Goal: Transaction & Acquisition: Purchase product/service

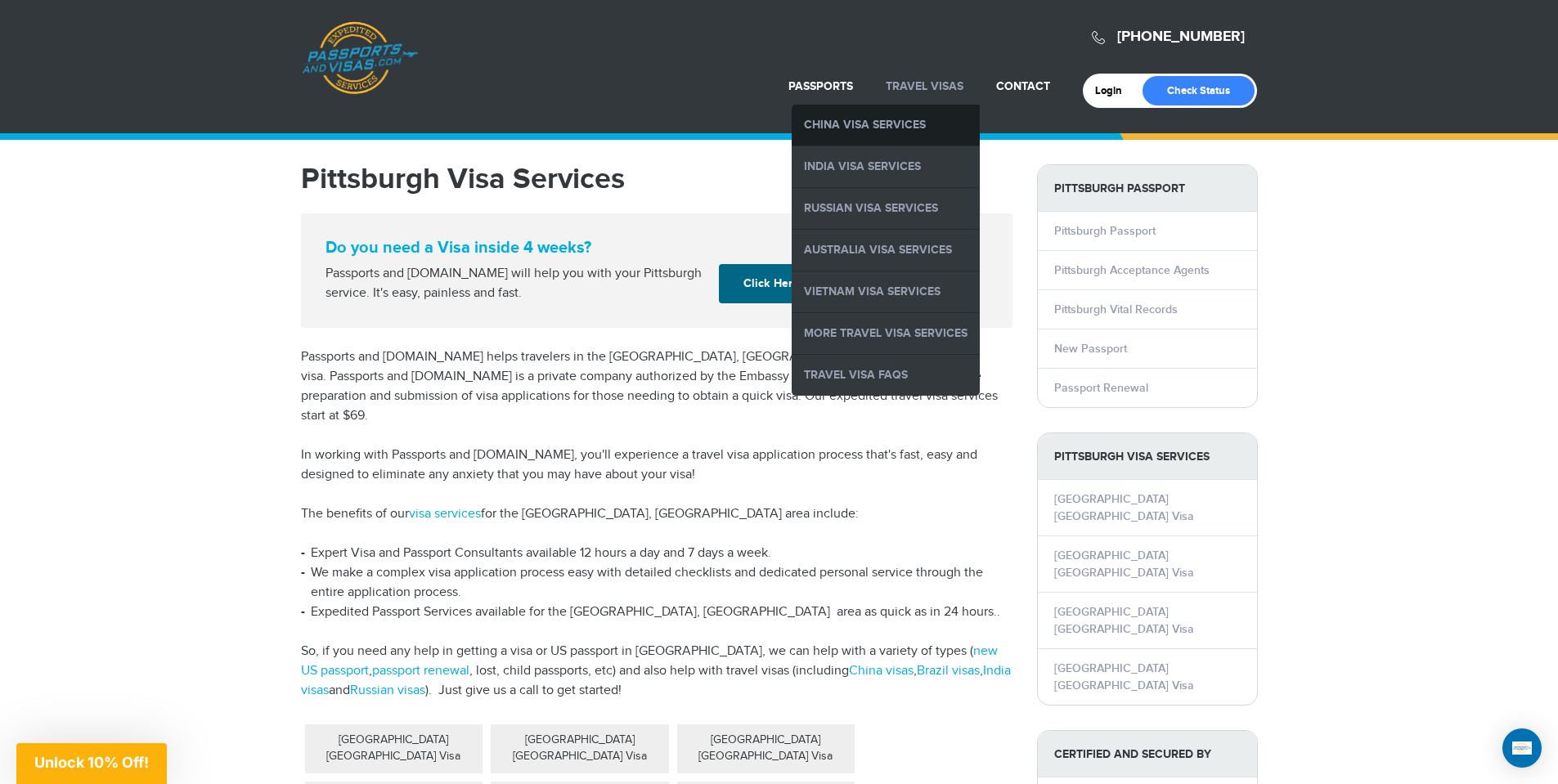
click at [901, 126] on link "China Visa Services" at bounding box center [885, 125] width 188 height 40
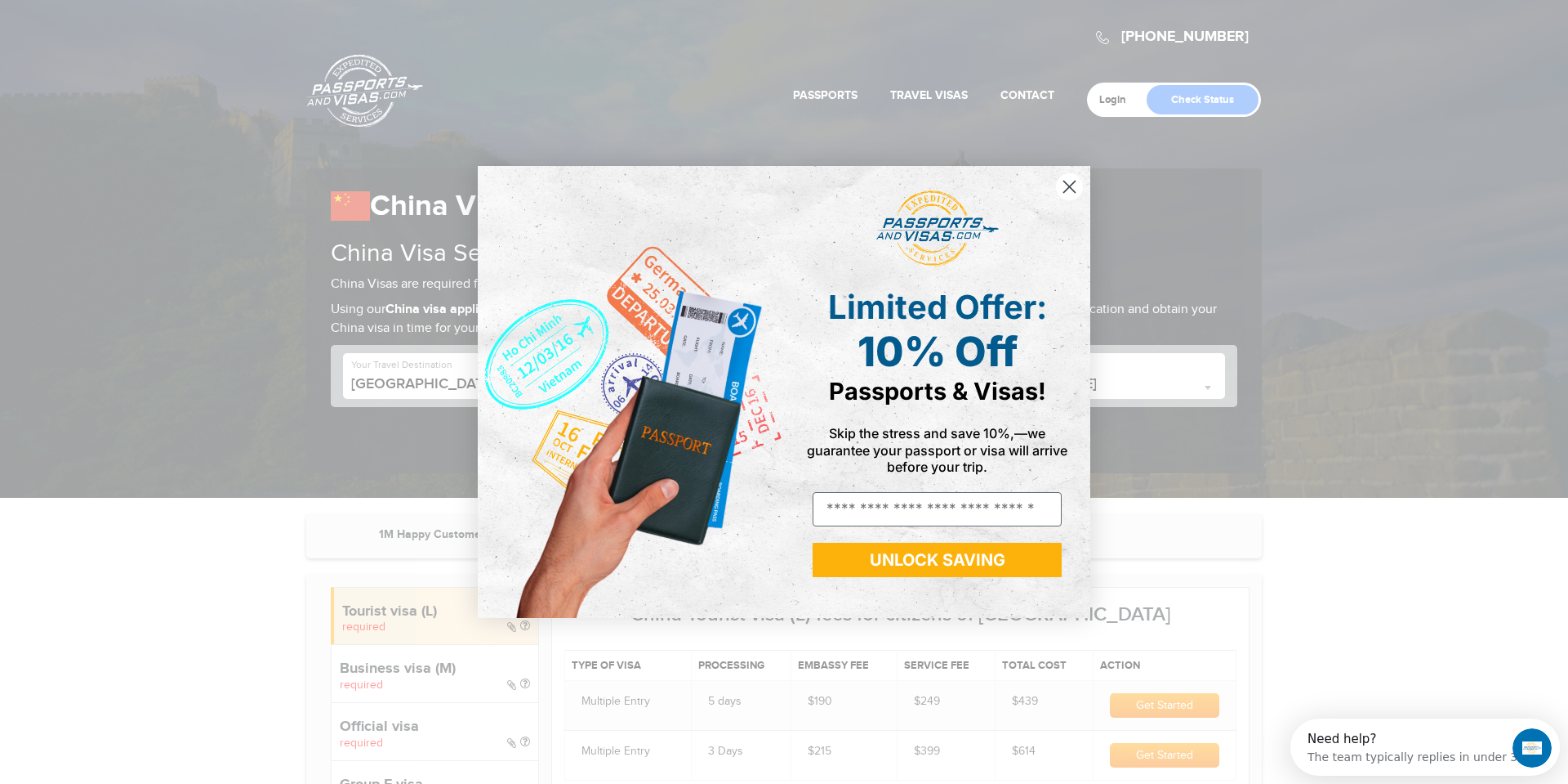
click at [1068, 191] on circle "Close dialog" at bounding box center [1069, 187] width 27 height 27
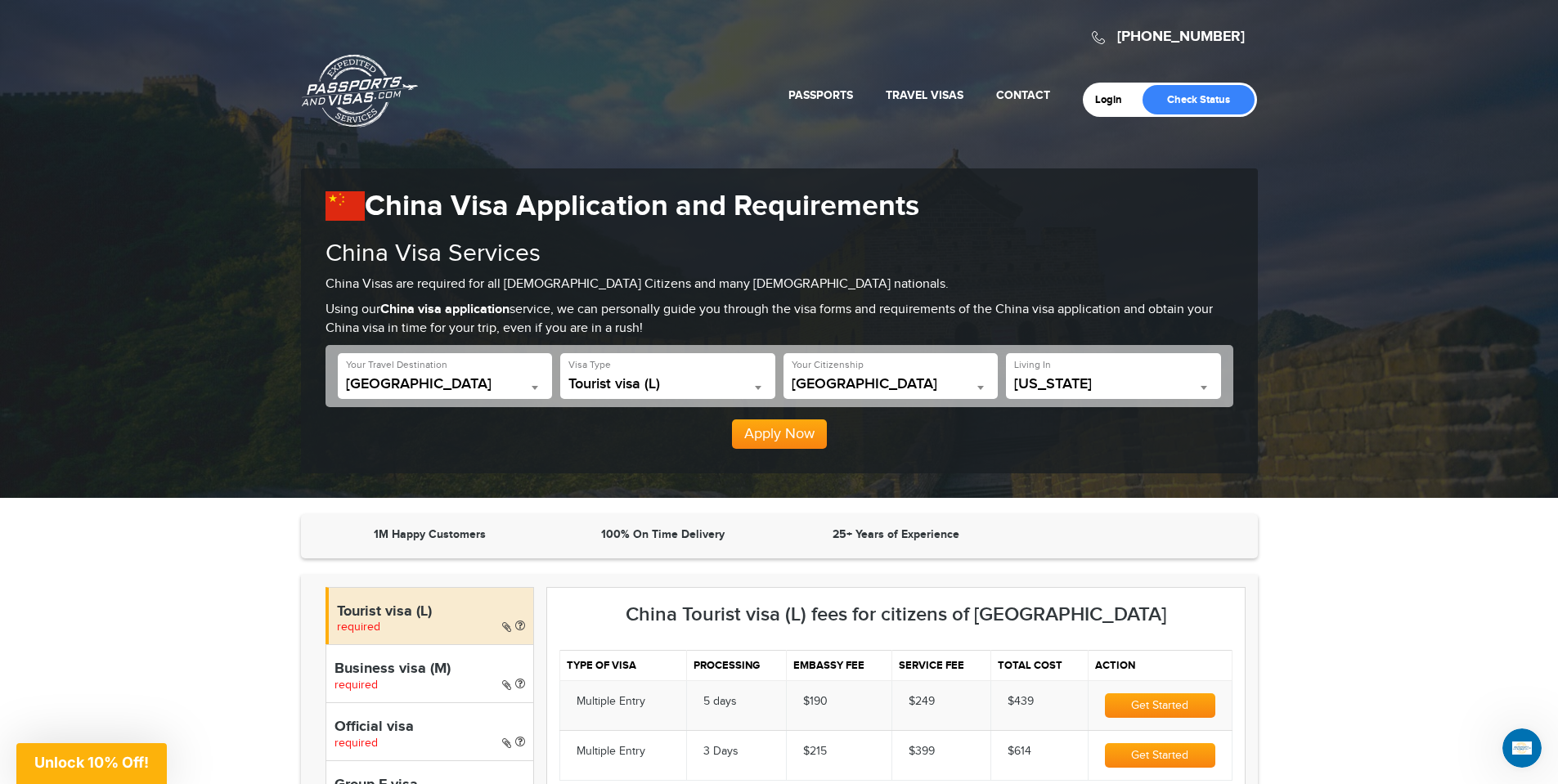
click at [756, 386] on b at bounding box center [758, 388] width 7 height 4
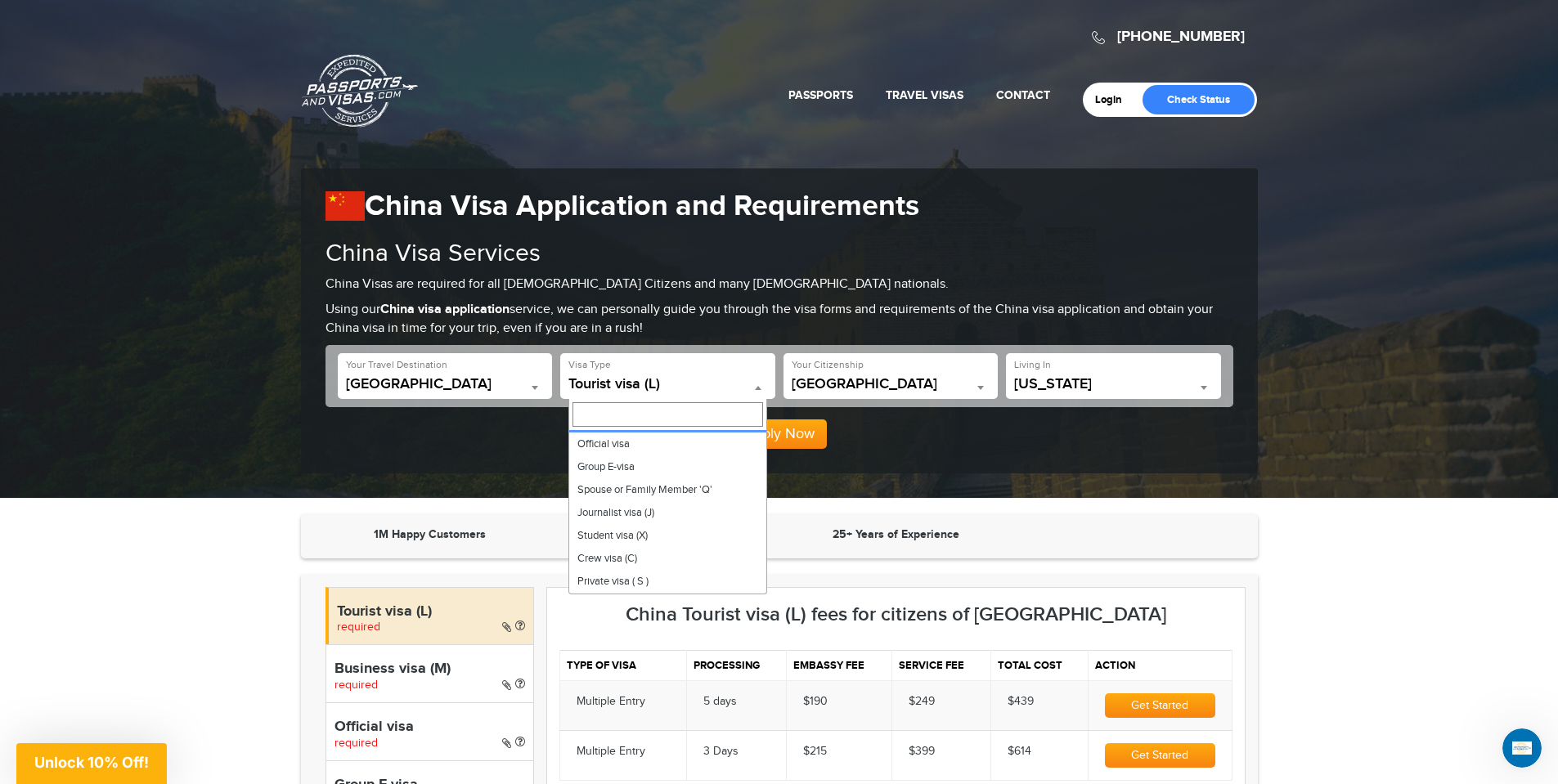
scroll to position [45, 0]
click at [520, 679] on icon at bounding box center [520, 684] width 10 height 12
select select "*****"
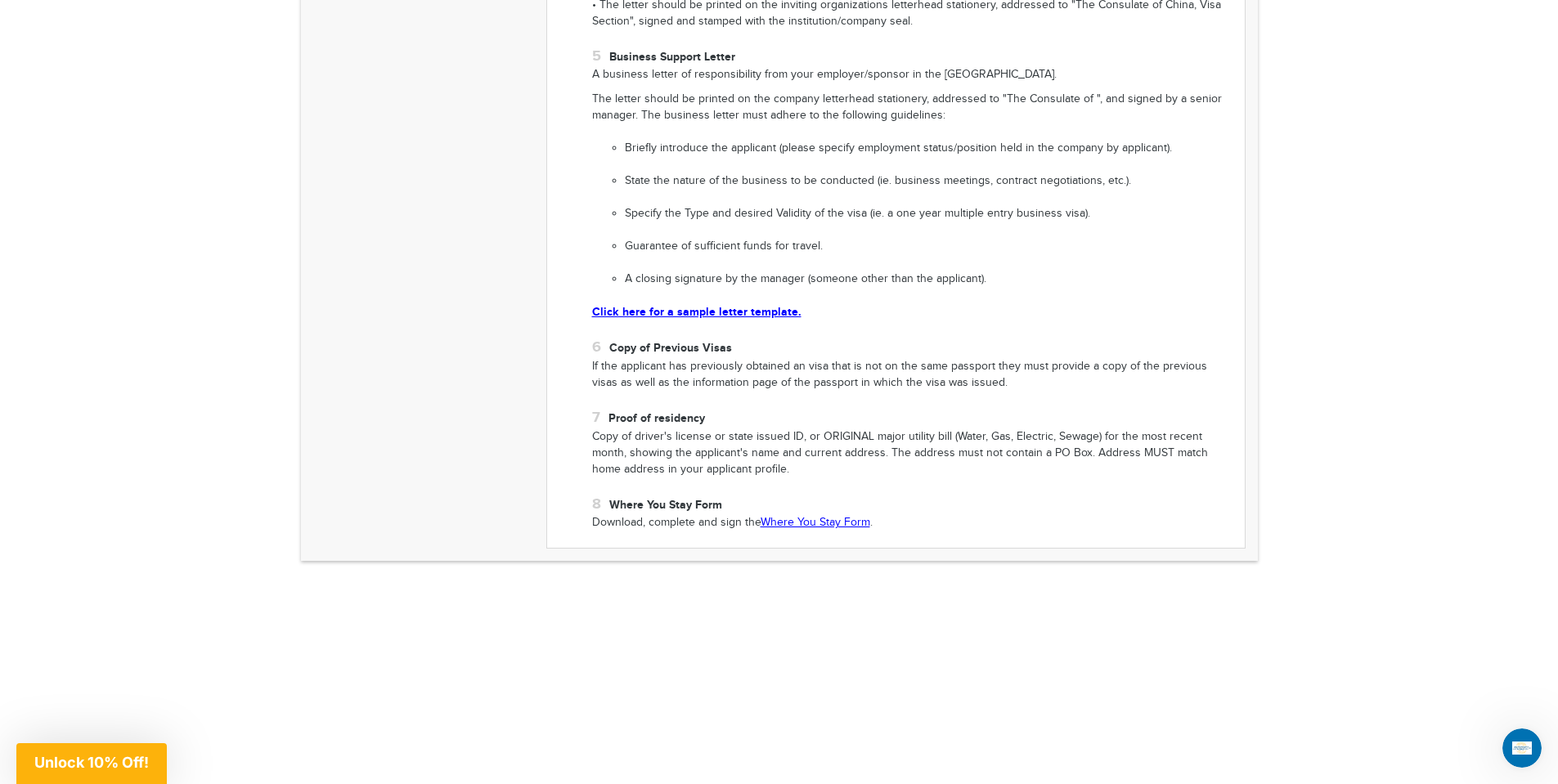
scroll to position [1727, 0]
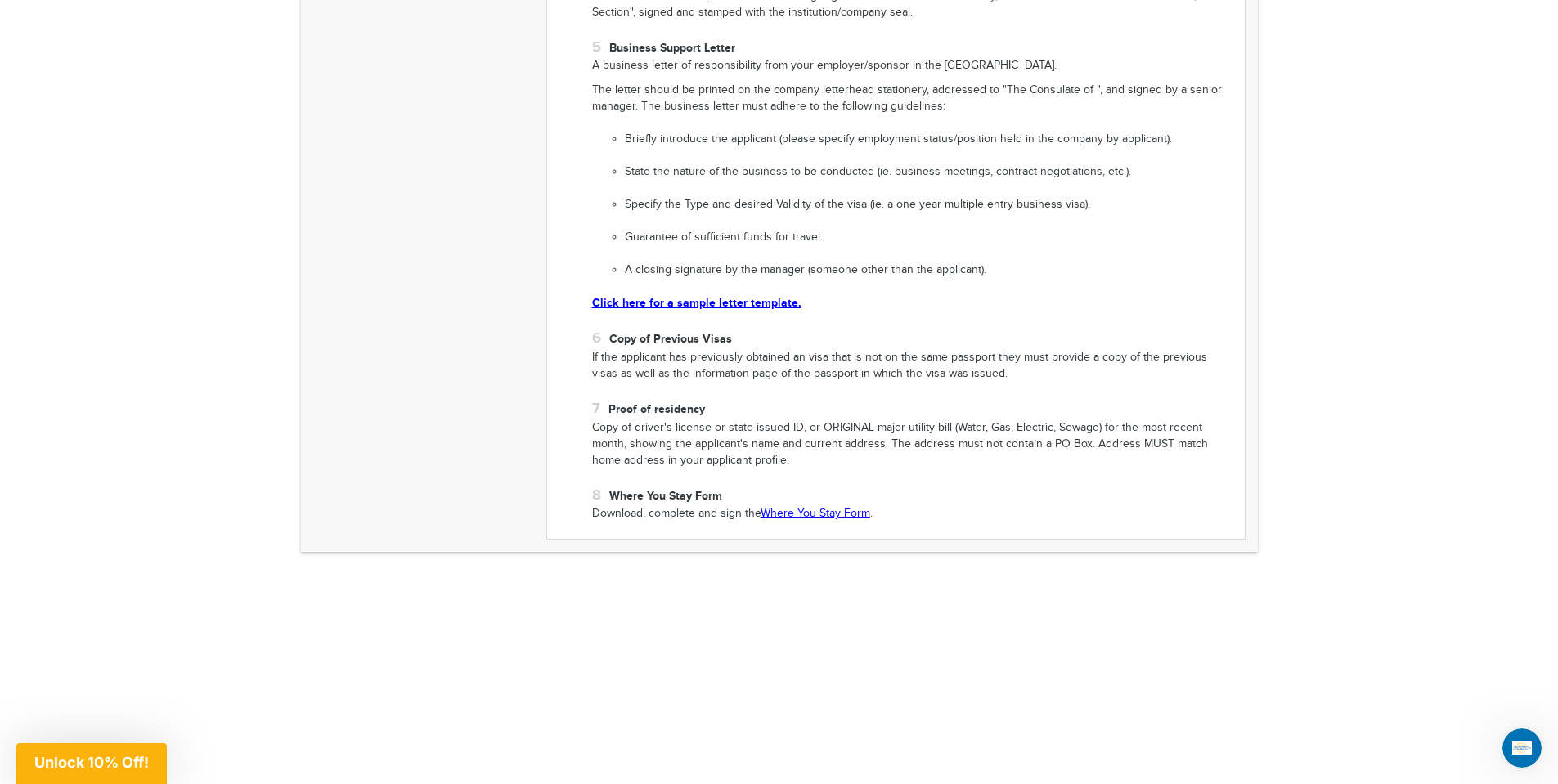
click at [816, 511] on link "Where You Stay Form" at bounding box center [816, 513] width 110 height 13
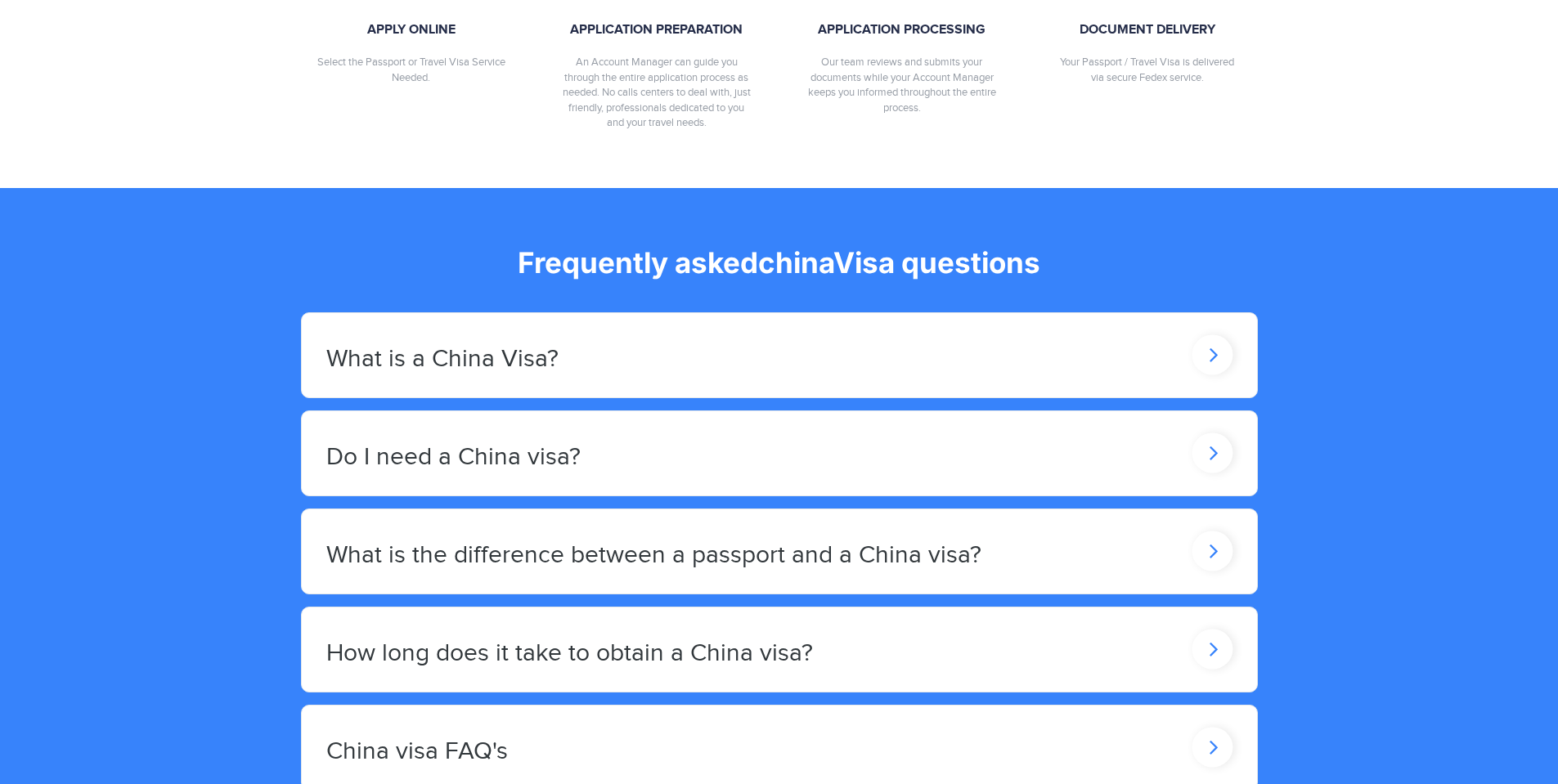
scroll to position [1772, 0]
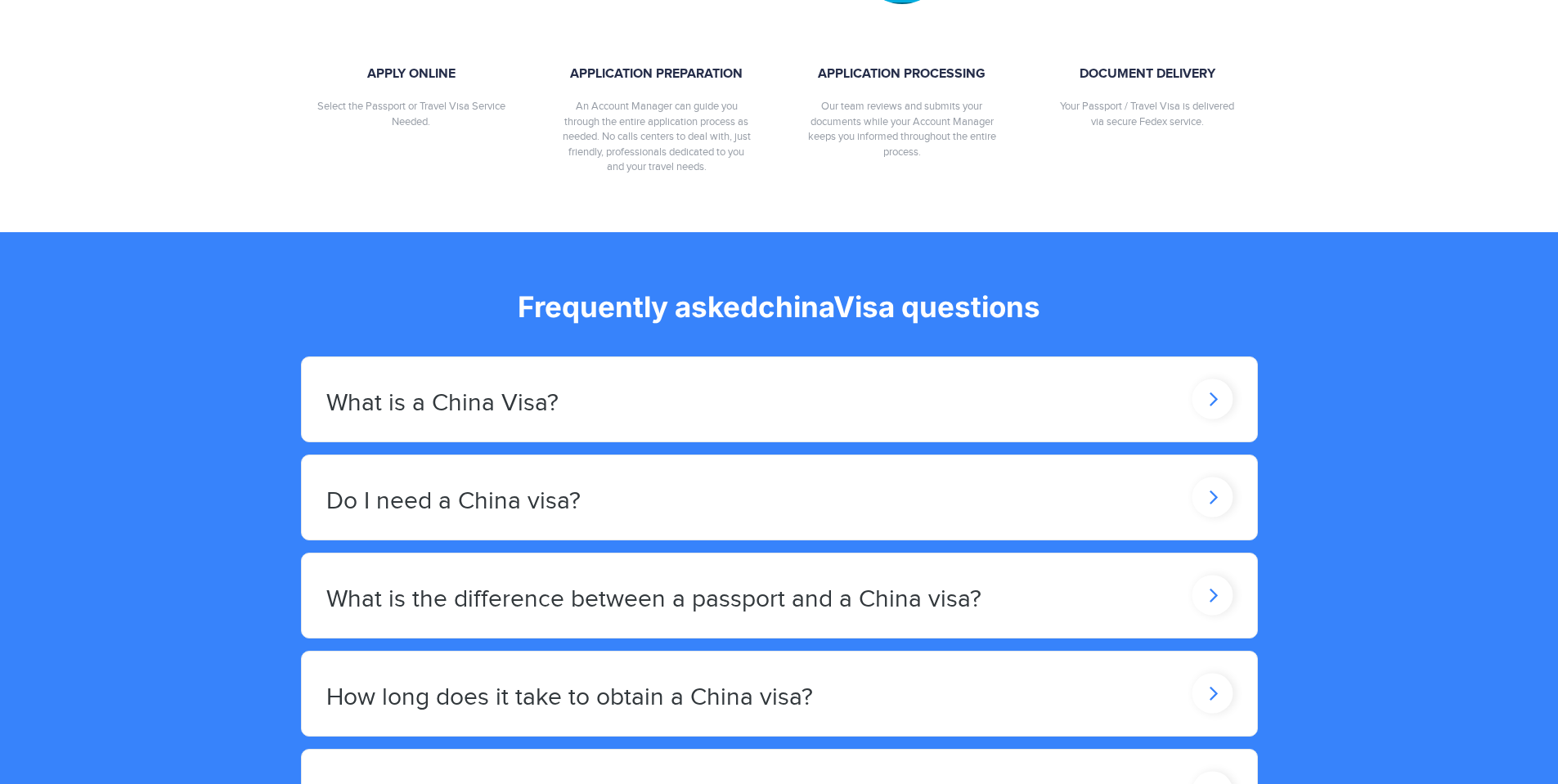
select select "*****"
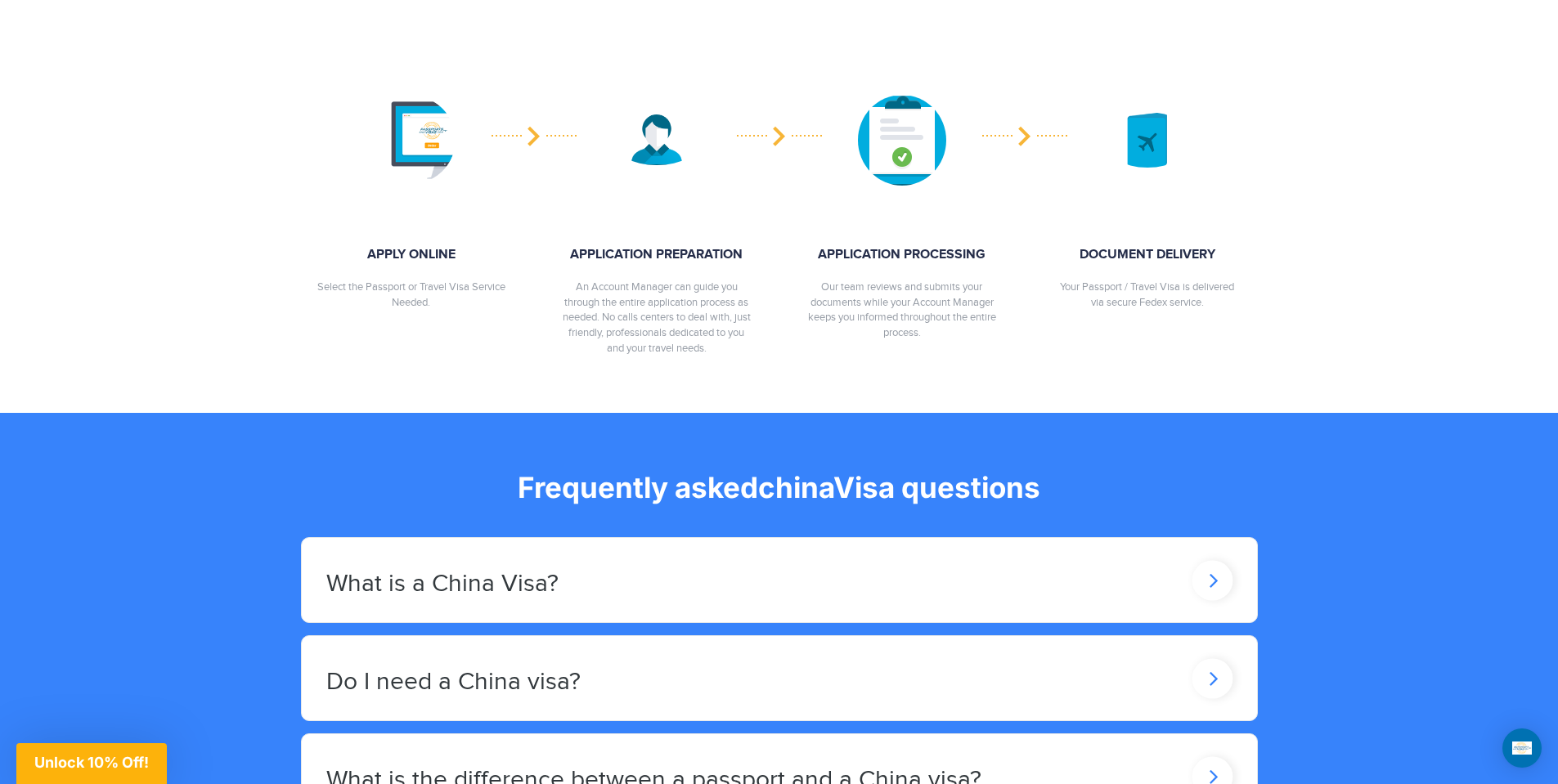
scroll to position [2254, 0]
